Goal: Entertainment & Leisure: Consume media (video, audio)

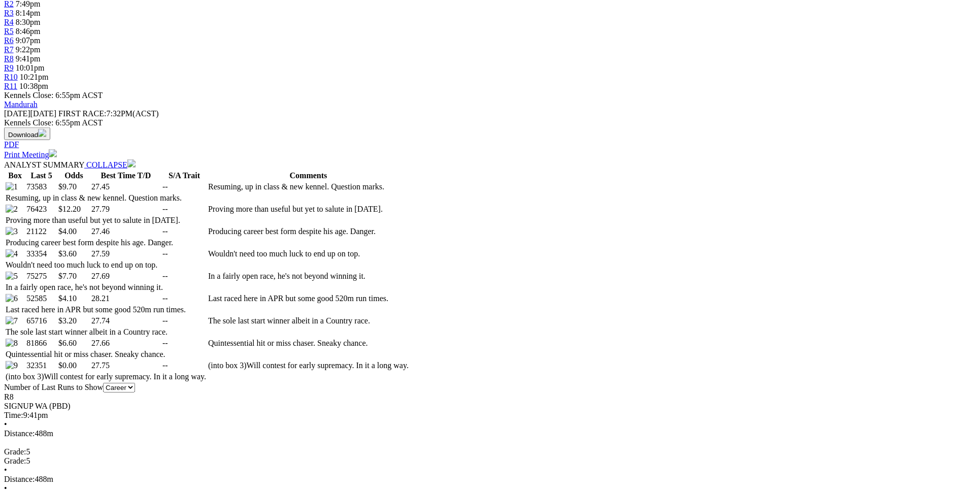
scroll to position [415, 0]
drag, startPoint x: 226, startPoint y: 365, endPoint x: 597, endPoint y: 365, distance: 371.5
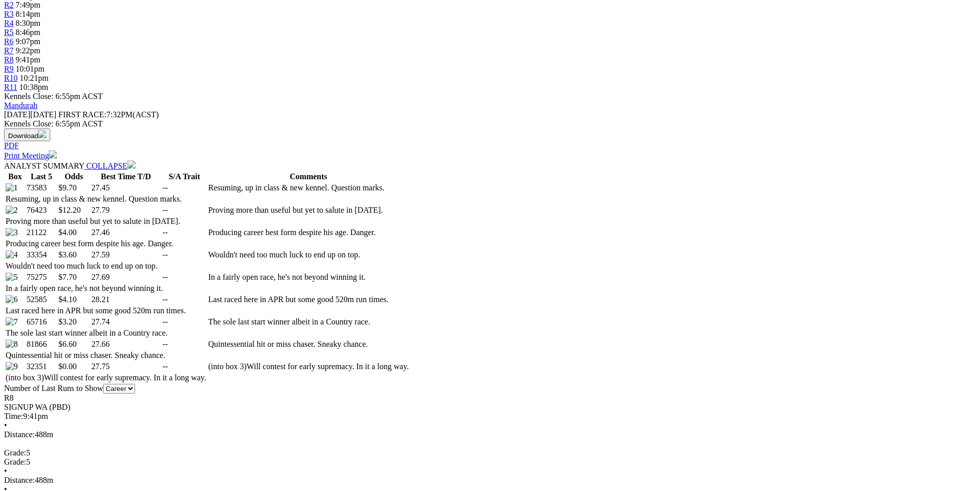
drag, startPoint x: 260, startPoint y: 388, endPoint x: 577, endPoint y: 383, distance: 316.3
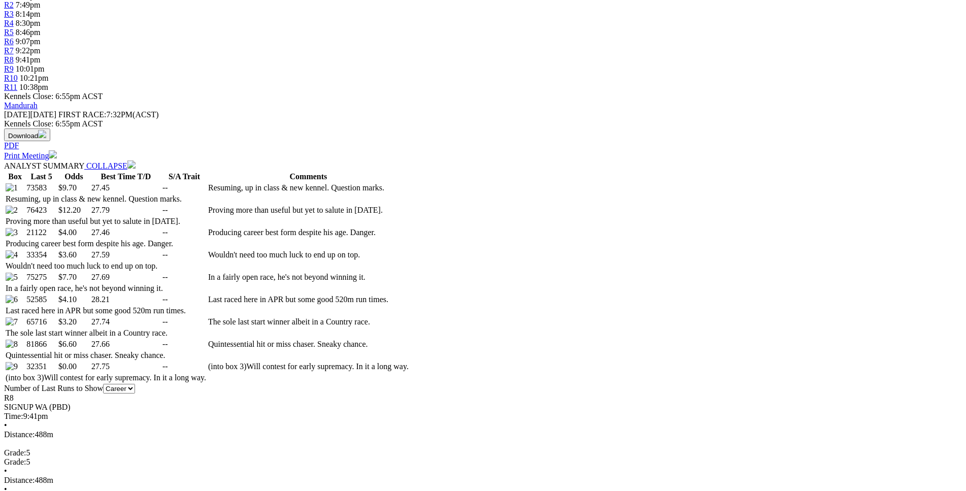
drag, startPoint x: 259, startPoint y: 366, endPoint x: 449, endPoint y: 371, distance: 189.4
drag, startPoint x: 260, startPoint y: 388, endPoint x: 557, endPoint y: 388, distance: 296.9
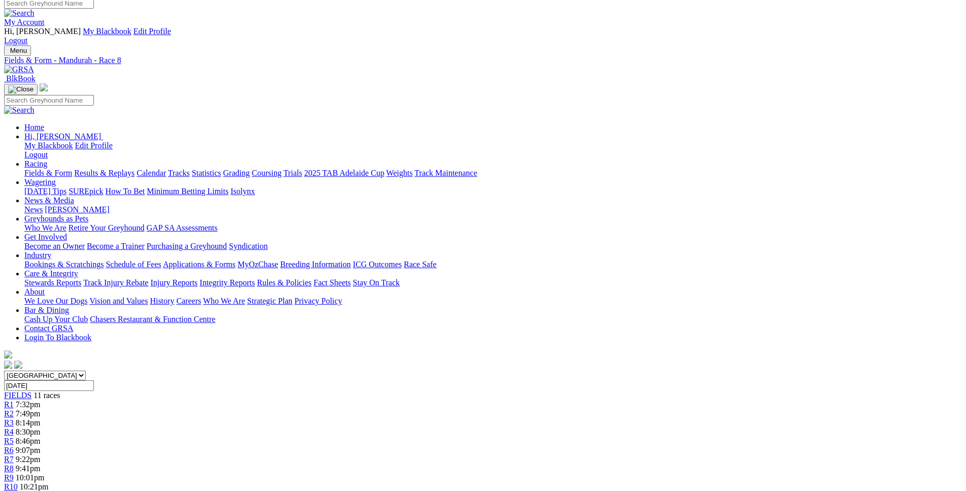
scroll to position [1, 0]
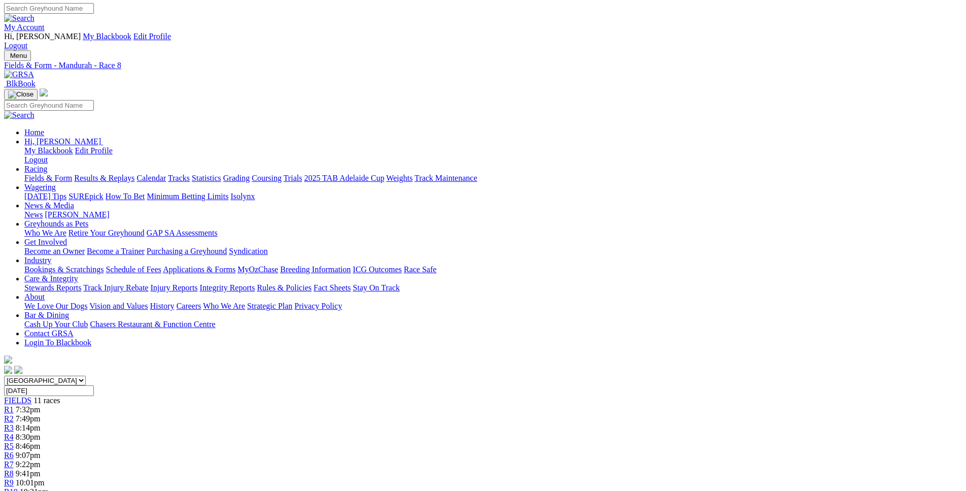
click at [49, 487] on span "10:21pm" at bounding box center [34, 491] width 29 height 9
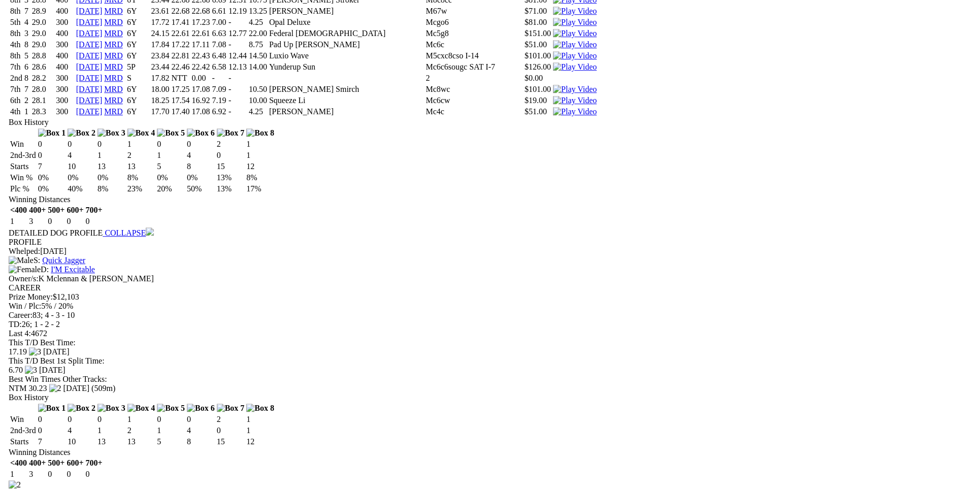
scroll to position [2018, 0]
